Goal: Task Accomplishment & Management: Manage account settings

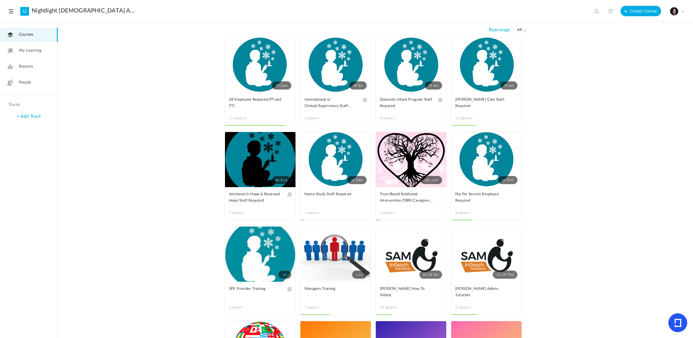
click at [23, 81] on span "People" at bounding box center [25, 82] width 12 height 6
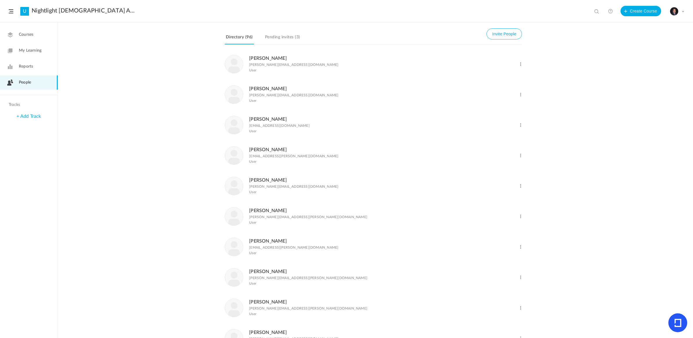
scroll to position [109, 0]
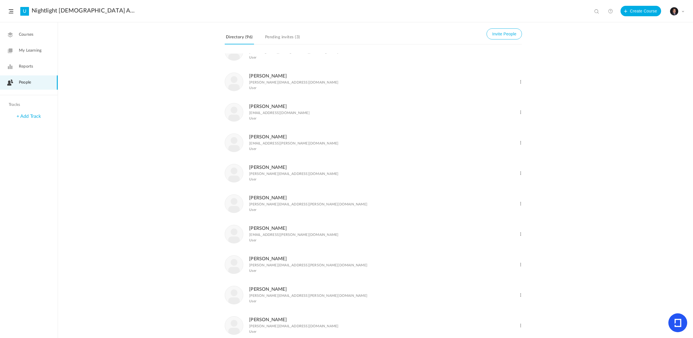
click at [519, 115] on span at bounding box center [521, 113] width 6 height 6
click at [497, 139] on link "Delete User" at bounding box center [501, 135] width 43 height 11
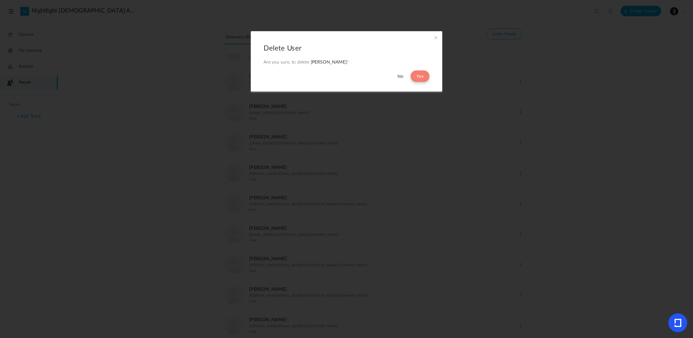
click at [421, 74] on button "Yes" at bounding box center [419, 76] width 19 height 12
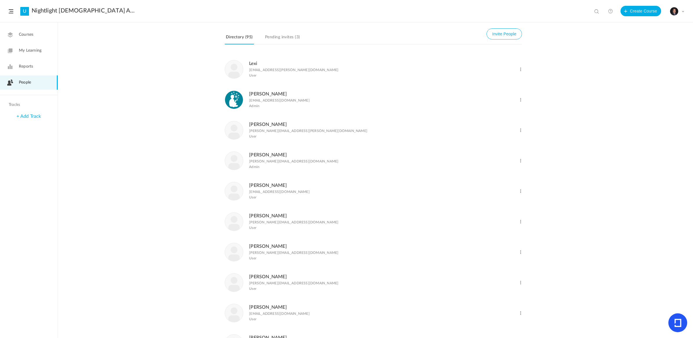
scroll to position [1522, 0]
click at [521, 102] on span at bounding box center [521, 100] width 6 height 6
click at [494, 128] on link "Delete User" at bounding box center [501, 122] width 43 height 11
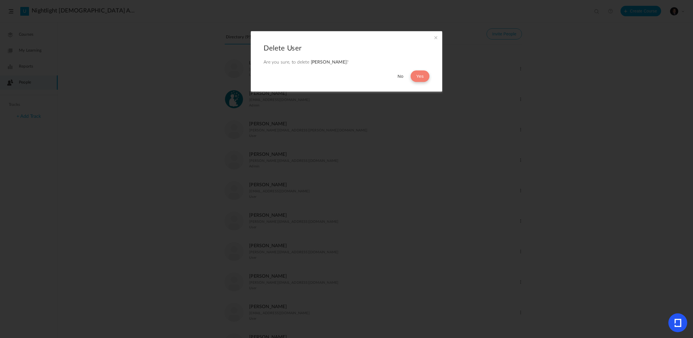
click at [422, 73] on button "Yes" at bounding box center [419, 76] width 19 height 12
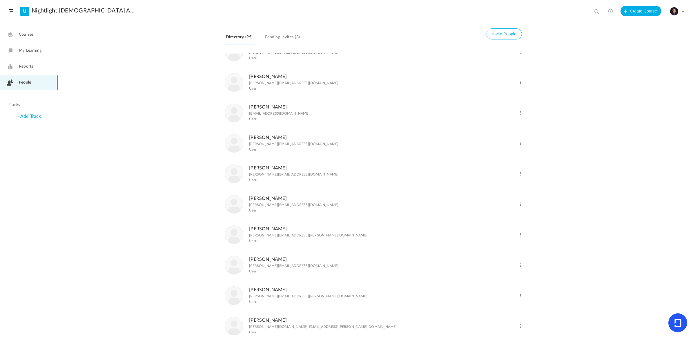
scroll to position [1703, 0]
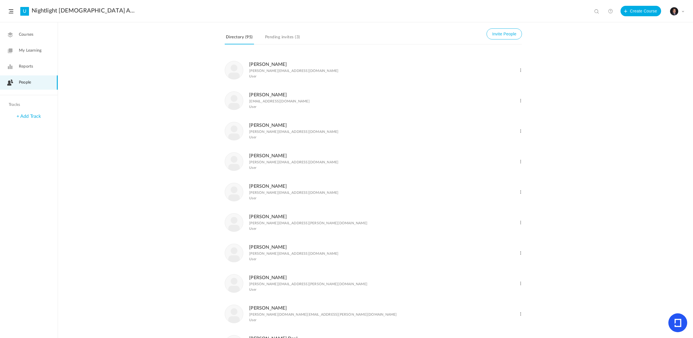
click at [521, 134] on span at bounding box center [521, 131] width 6 height 6
click at [373, 146] on li "[PERSON_NAME] [PERSON_NAME][EMAIL_ADDRESS][DOMAIN_NAME] User Change Role Delete…" at bounding box center [373, 131] width 297 height 30
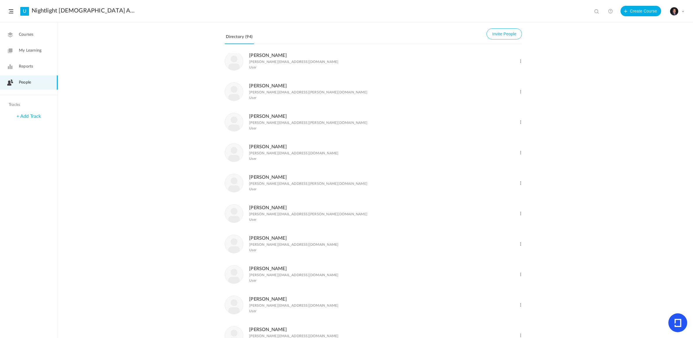
scroll to position [2029, 0]
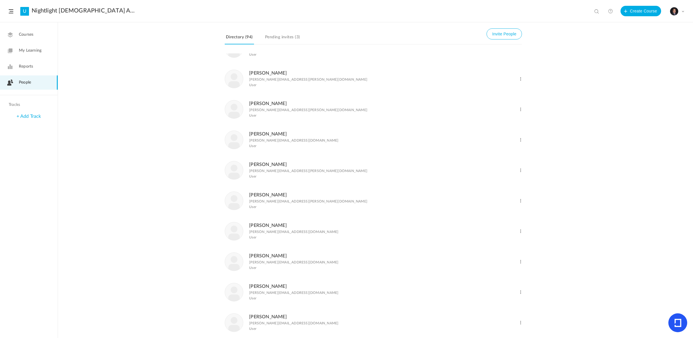
click at [519, 82] on span at bounding box center [521, 79] width 6 height 6
click at [485, 108] on link "Delete User" at bounding box center [501, 102] width 43 height 11
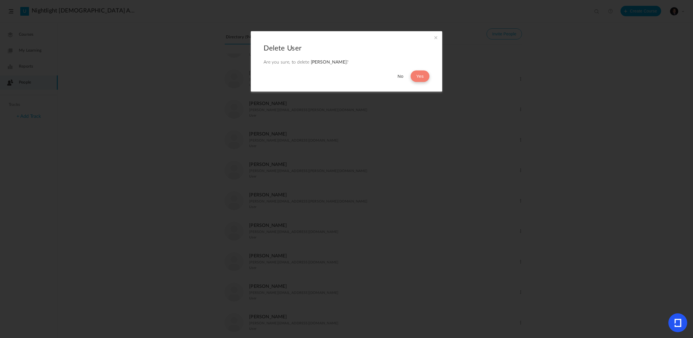
click at [417, 73] on button "Yes" at bounding box center [419, 76] width 19 height 12
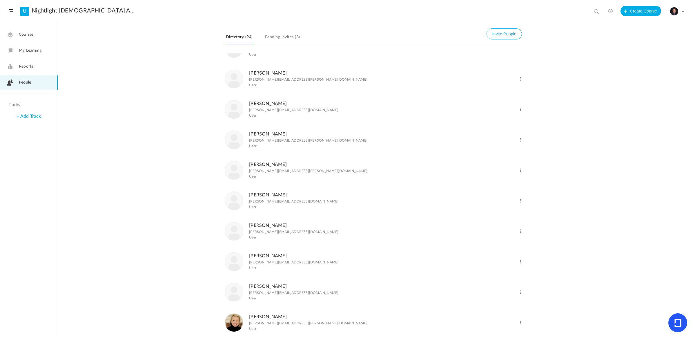
click at [520, 82] on span at bounding box center [521, 79] width 6 height 6
click at [496, 108] on link "Delete User" at bounding box center [501, 102] width 43 height 11
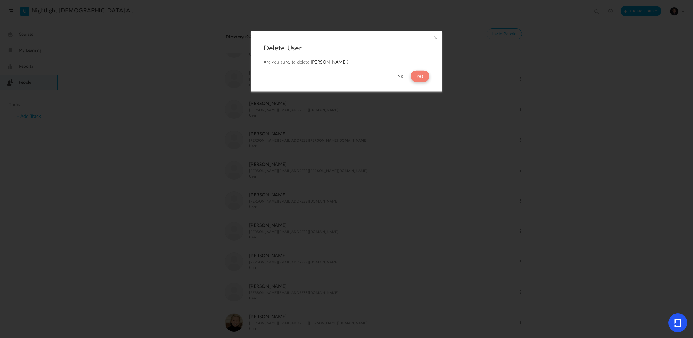
click at [423, 75] on button "Yes" at bounding box center [419, 76] width 19 height 12
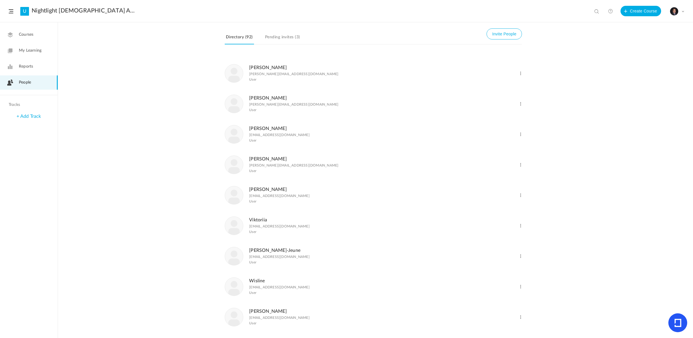
scroll to position [2505, 0]
click at [519, 254] on span at bounding box center [521, 256] width 6 height 6
click at [498, 281] on link "Delete User" at bounding box center [501, 279] width 43 height 11
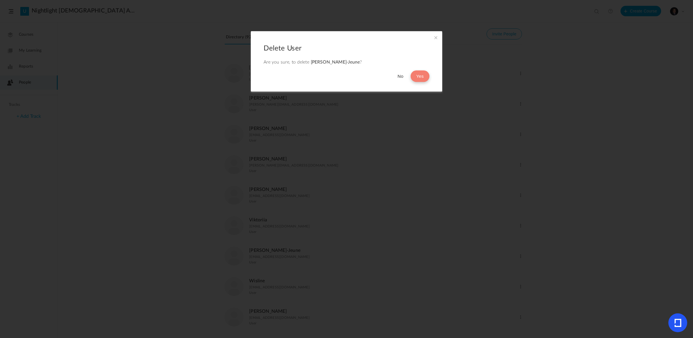
click at [414, 76] on button "Yes" at bounding box center [419, 76] width 19 height 12
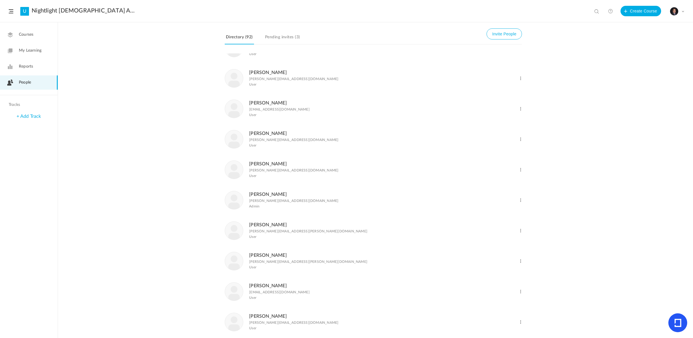
scroll to position [989, 0]
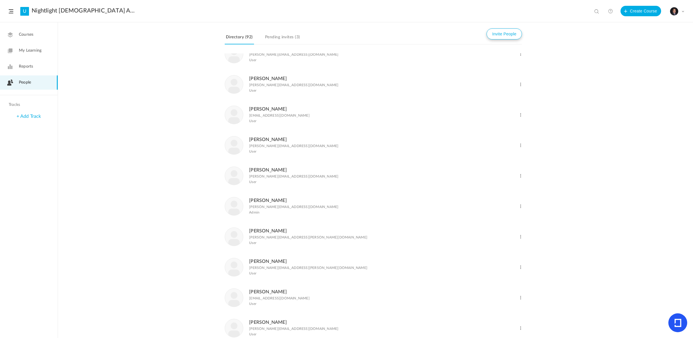
click at [503, 32] on button "Invite People" at bounding box center [503, 33] width 35 height 11
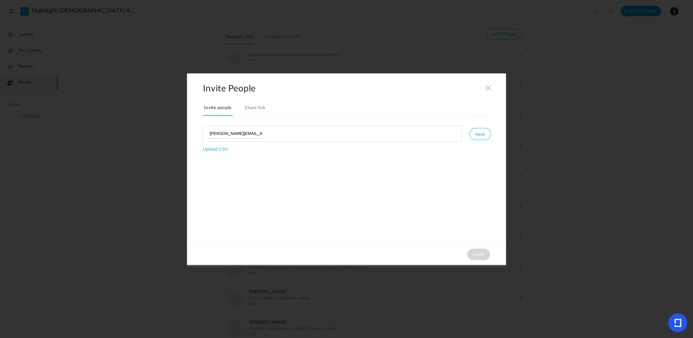
type input "[PERSON_NAME][EMAIL_ADDRESS][DOMAIN_NAME]"
click at [315, 137] on ul "[PERSON_NAME][EMAIL_ADDRESS][DOMAIN_NAME]" at bounding box center [332, 133] width 259 height 16
click at [316, 133] on ul "[PERSON_NAME][EMAIL_ADDRESS][DOMAIN_NAME]" at bounding box center [332, 133] width 259 height 16
click at [279, 135] on ul "[PERSON_NAME][EMAIL_ADDRESS][DOMAIN_NAME]" at bounding box center [332, 133] width 259 height 16
click at [258, 134] on input "[PERSON_NAME][EMAIL_ADDRESS][DOMAIN_NAME]" at bounding box center [235, 133] width 57 height 10
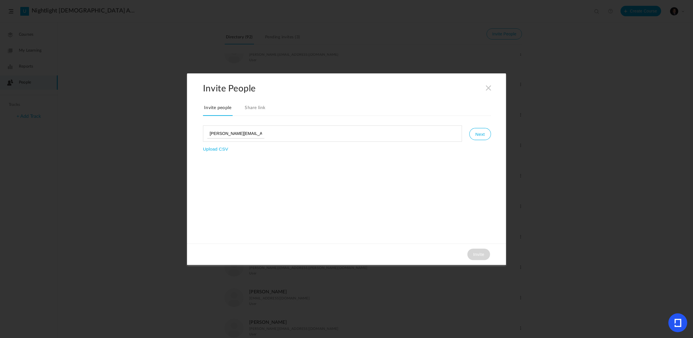
click at [286, 132] on ul "[PERSON_NAME][EMAIL_ADDRESS][DOMAIN_NAME]" at bounding box center [332, 133] width 259 height 16
click at [470, 134] on button "Next" at bounding box center [479, 134] width 21 height 12
click at [474, 253] on button "Invite" at bounding box center [478, 254] width 23 height 12
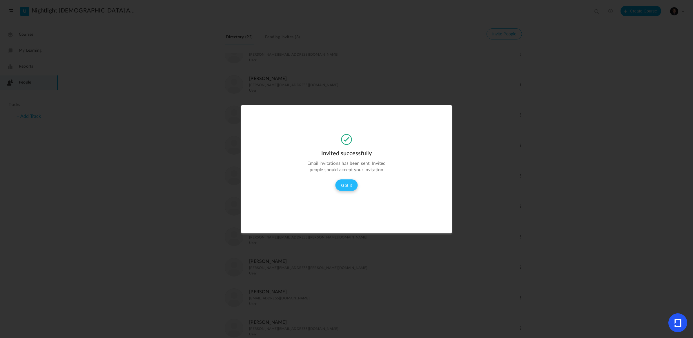
click at [344, 183] on button "Got it" at bounding box center [346, 185] width 23 height 12
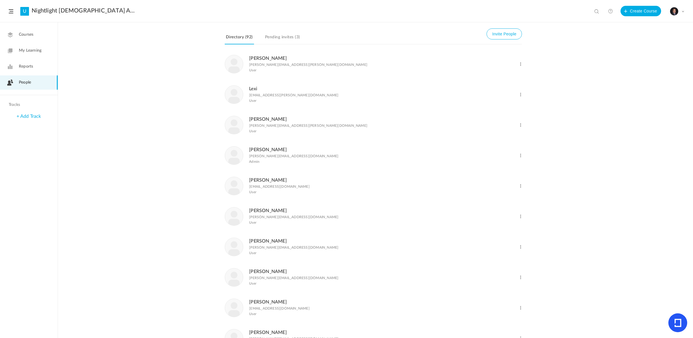
scroll to position [1532, 0]
